Goal: Information Seeking & Learning: Learn about a topic

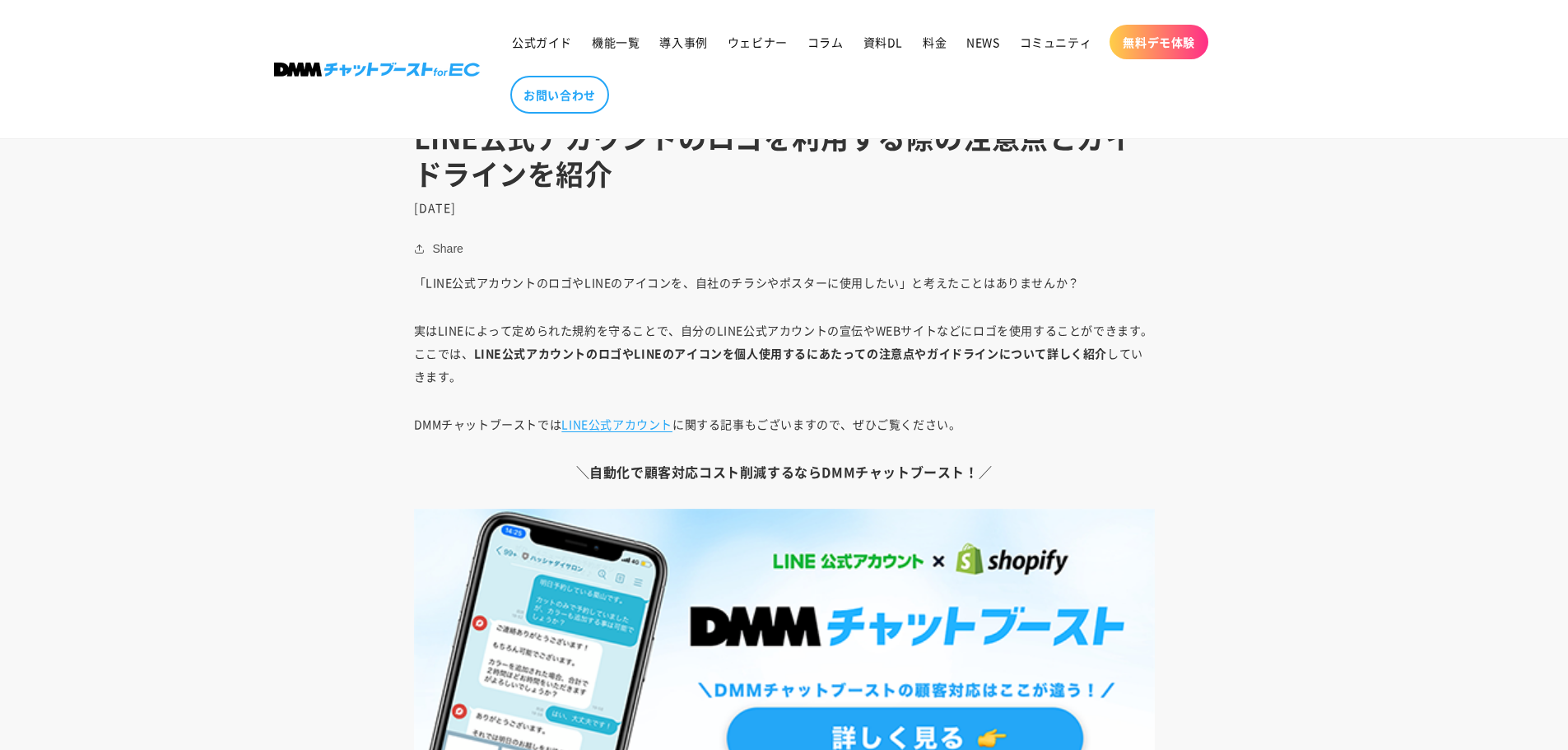
scroll to position [741, 0]
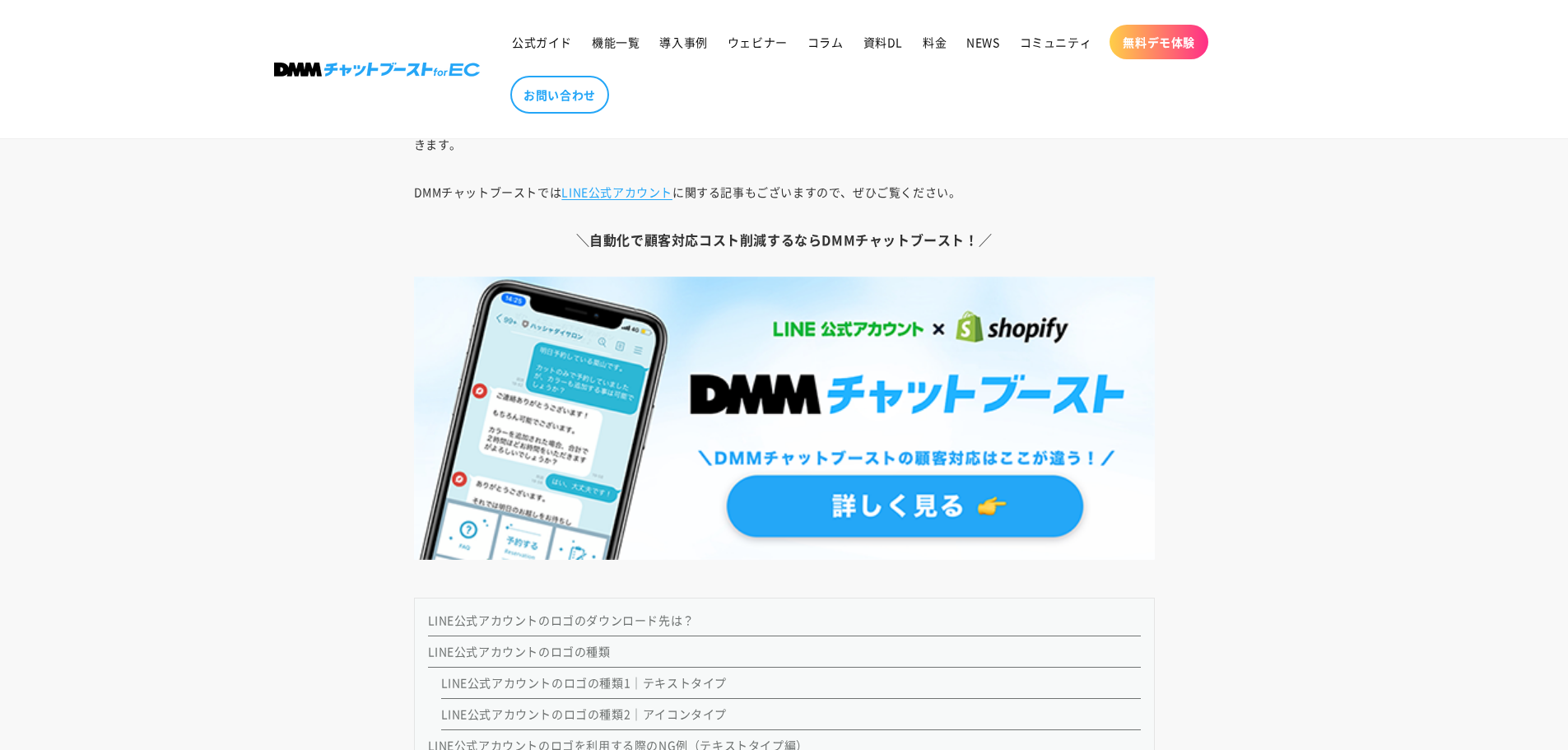
scroll to position [905, 0]
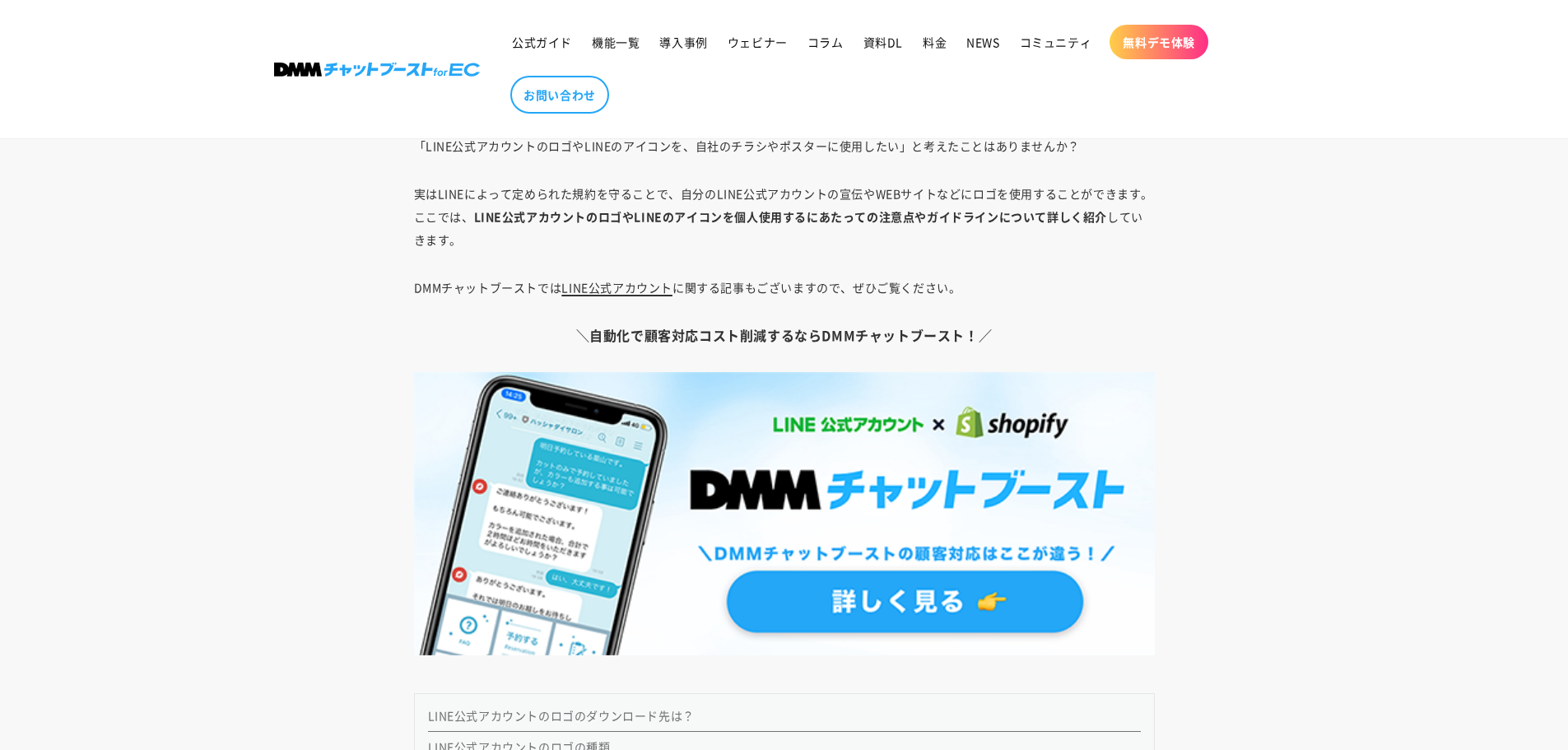
click at [624, 288] on link "LINE公式アカウント" at bounding box center [617, 287] width 111 height 16
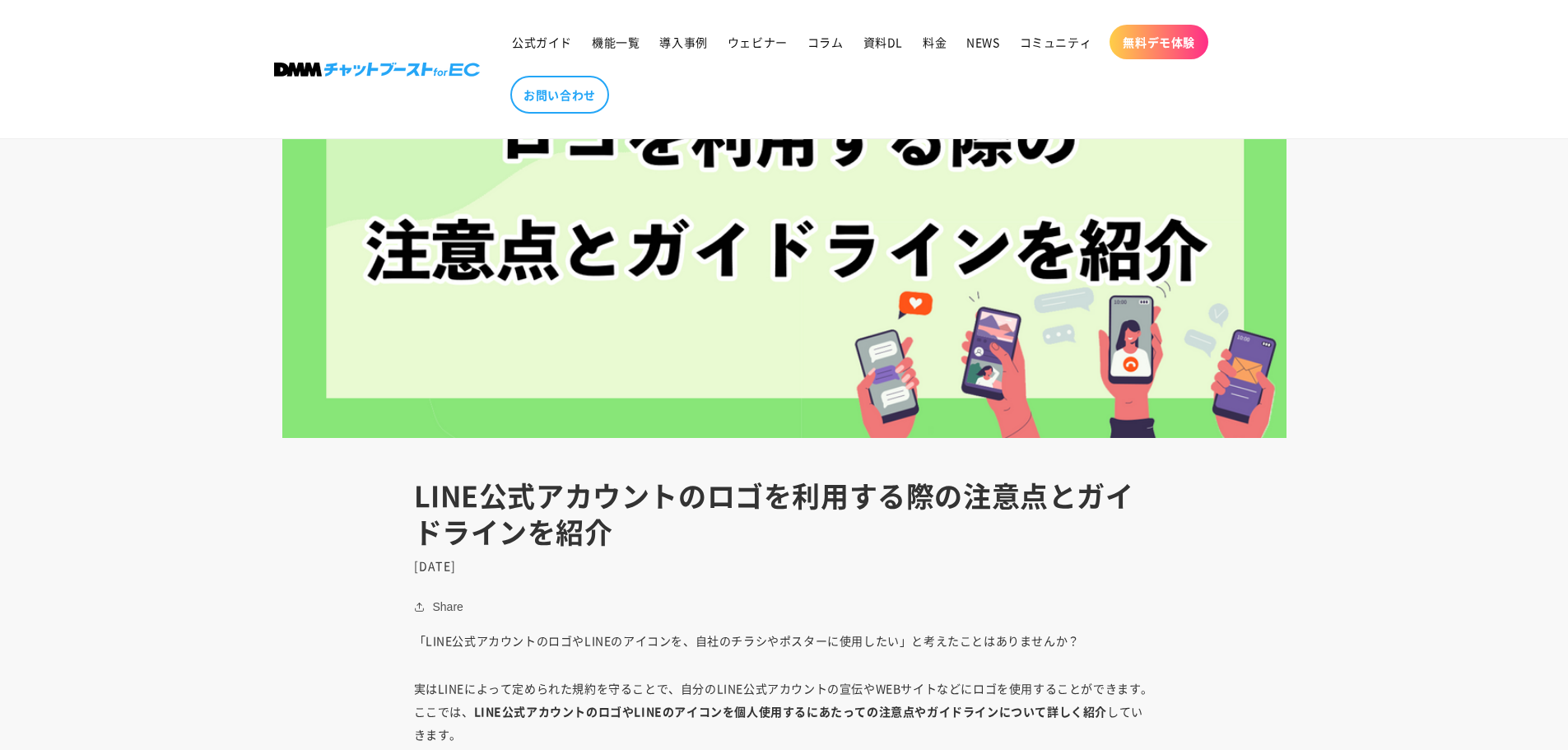
scroll to position [0, 0]
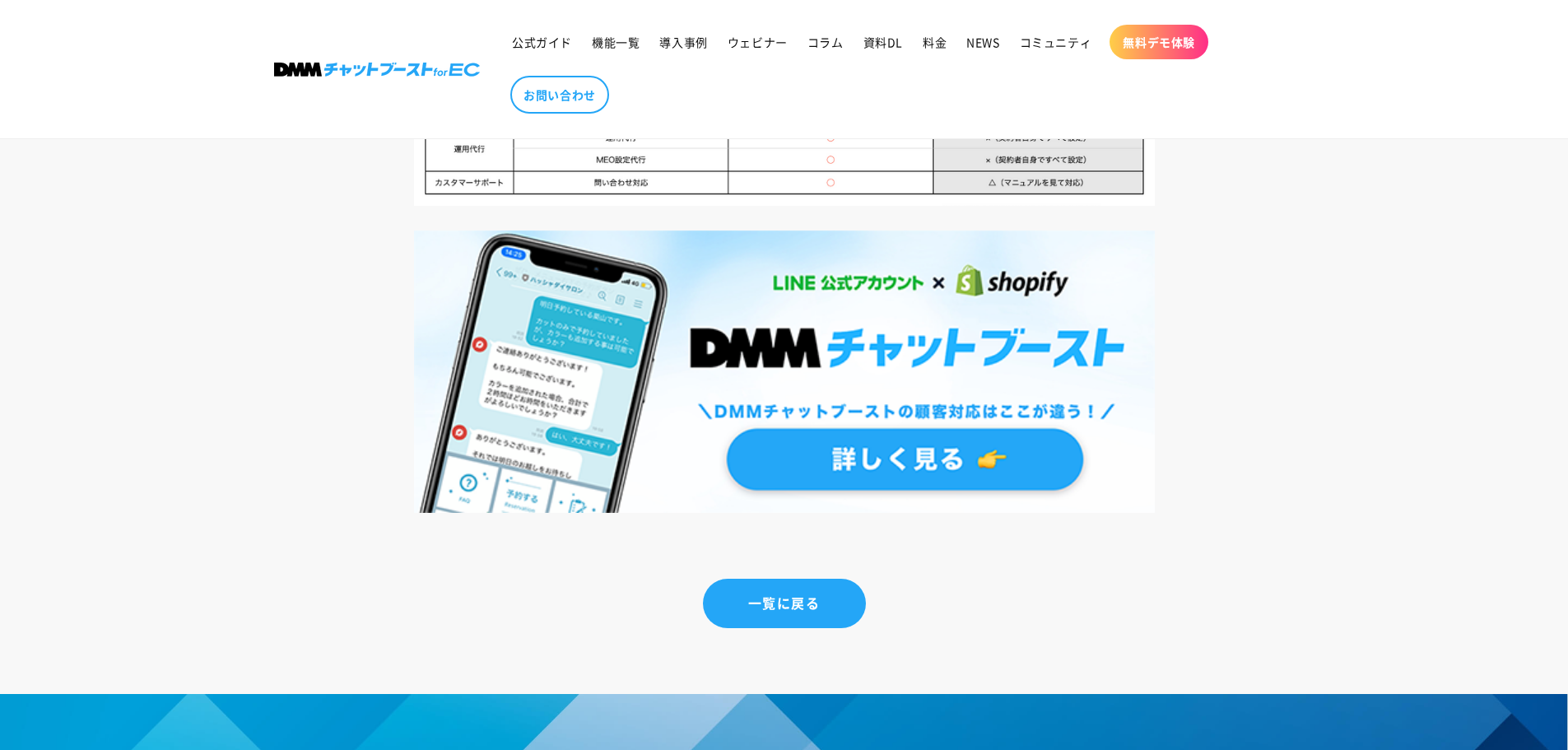
scroll to position [6172, 0]
